Goal: Entertainment & Leisure: Consume media (video, audio)

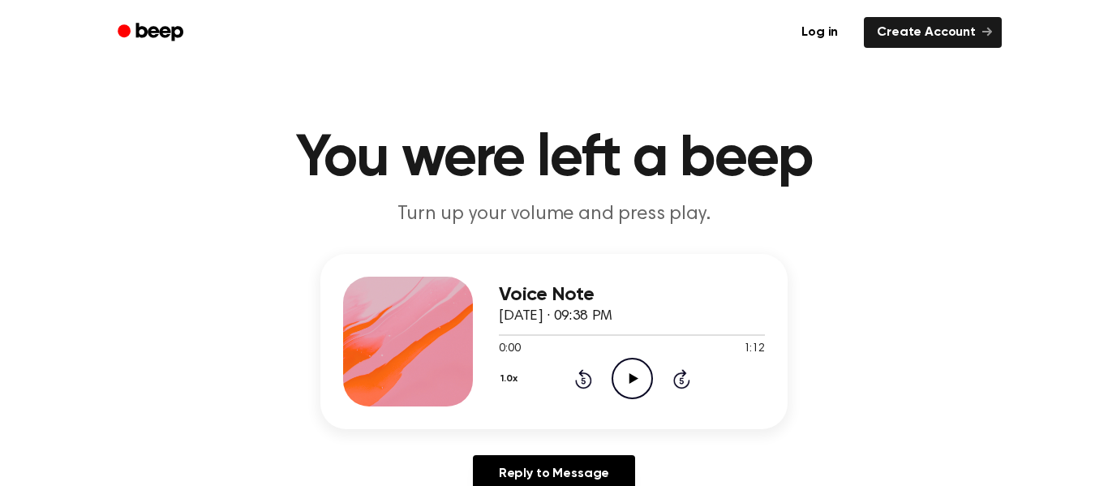
click at [621, 372] on icon "Play Audio" at bounding box center [632, 378] width 41 height 41
click at [646, 374] on icon "Play Audio" at bounding box center [632, 378] width 41 height 41
click at [645, 380] on icon "Play Audio" at bounding box center [632, 378] width 41 height 41
click at [634, 386] on icon "Play Audio" at bounding box center [632, 378] width 41 height 41
click at [629, 383] on icon at bounding box center [633, 378] width 9 height 11
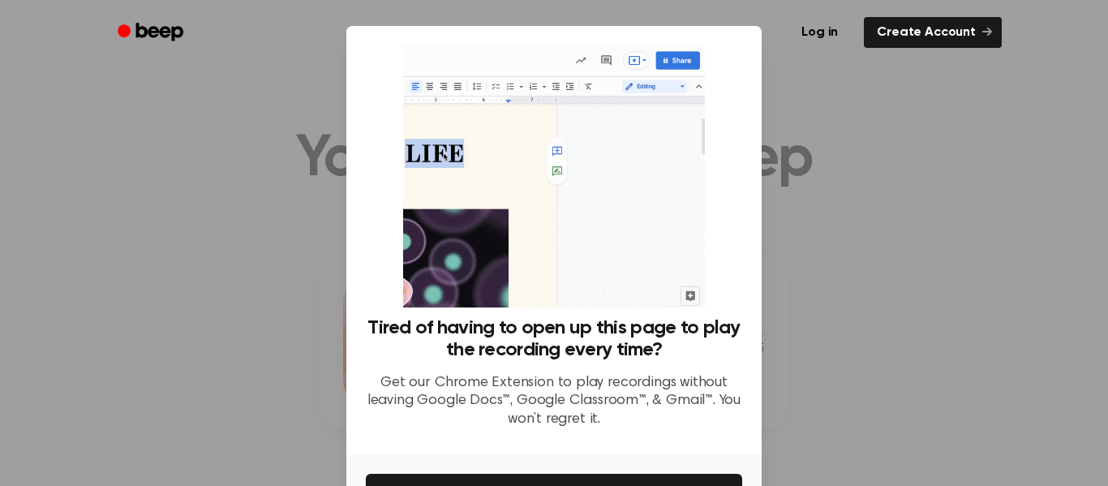
click at [195, 338] on div at bounding box center [554, 243] width 1108 height 486
click at [621, 274] on img at bounding box center [553, 176] width 301 height 262
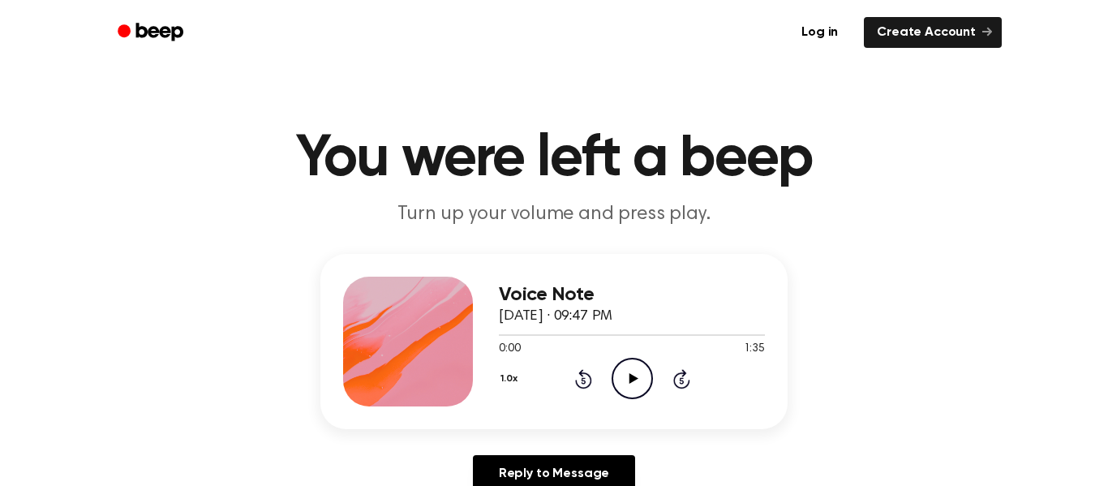
click at [625, 382] on icon "Play Audio" at bounding box center [632, 378] width 41 height 41
